Goal: Task Accomplishment & Management: Use online tool/utility

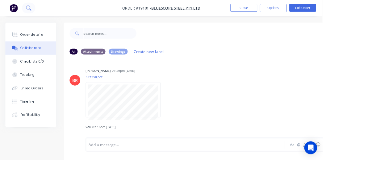
click at [33, 10] on icon at bounding box center [32, 8] width 5 height 5
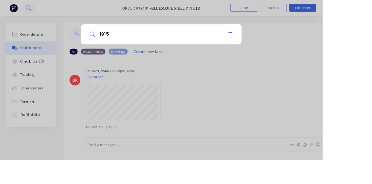
type input "19153"
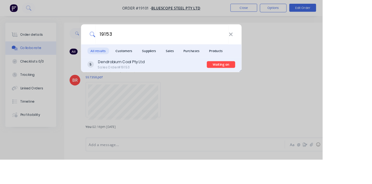
click at [181, 80] on div "Dendrobium Coal Pty Ltd Sales Order #19153" at bounding box center [170, 75] width 138 height 12
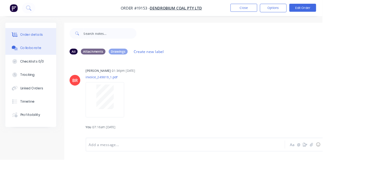
click at [31, 41] on div "Order details" at bounding box center [36, 40] width 26 height 6
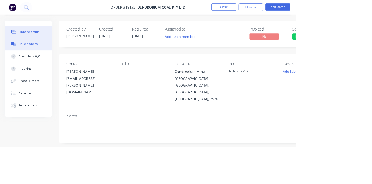
click at [41, 59] on button "Collaborate" at bounding box center [35, 55] width 59 height 15
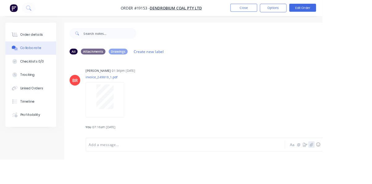
click at [359, 169] on icon "button" at bounding box center [360, 167] width 4 height 4
click at [36, 44] on button "Order details" at bounding box center [35, 39] width 59 height 15
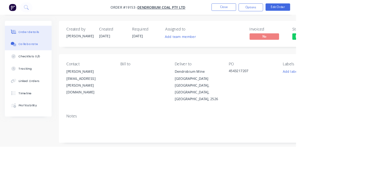
click at [31, 59] on button "Collaborate" at bounding box center [35, 55] width 59 height 15
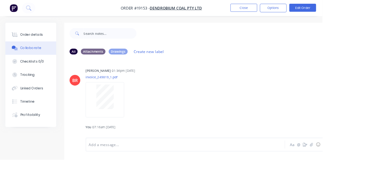
scroll to position [83, 0]
